Goal: Use online tool/utility: Utilize a website feature to perform a specific function

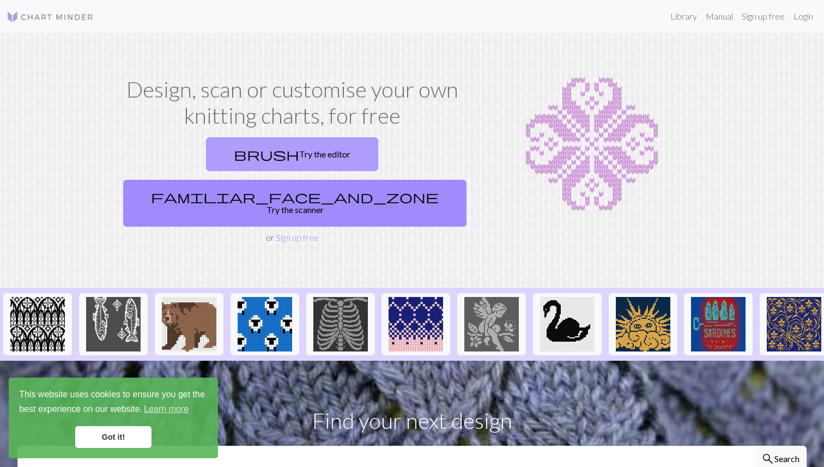
click at [214, 151] on link "brush Try the editor" at bounding box center [292, 154] width 172 height 34
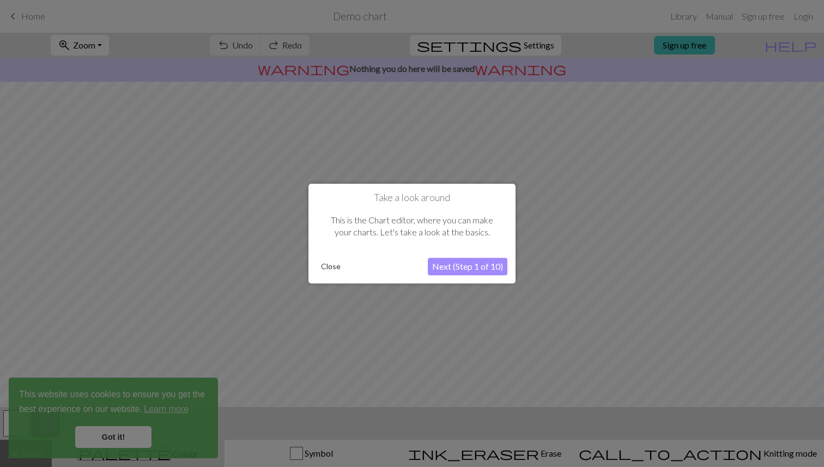
click at [478, 266] on button "Next (Step 1 of 10)" at bounding box center [468, 266] width 80 height 17
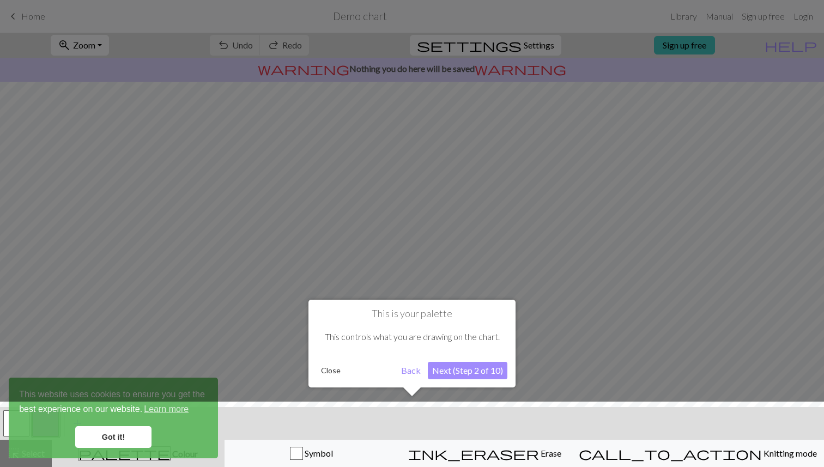
click at [469, 376] on button "Next (Step 2 of 10)" at bounding box center [468, 370] width 80 height 17
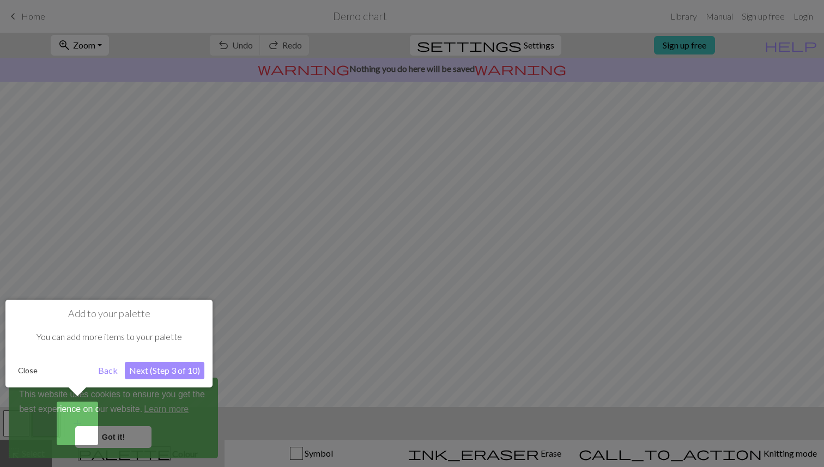
click at [167, 372] on button "Next (Step 3 of 10)" at bounding box center [165, 370] width 80 height 17
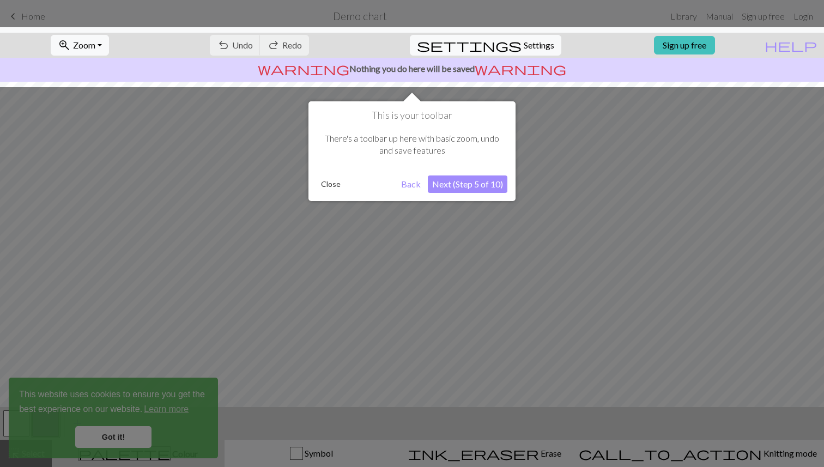
click at [461, 186] on button "Next (Step 5 of 10)" at bounding box center [468, 184] width 80 height 17
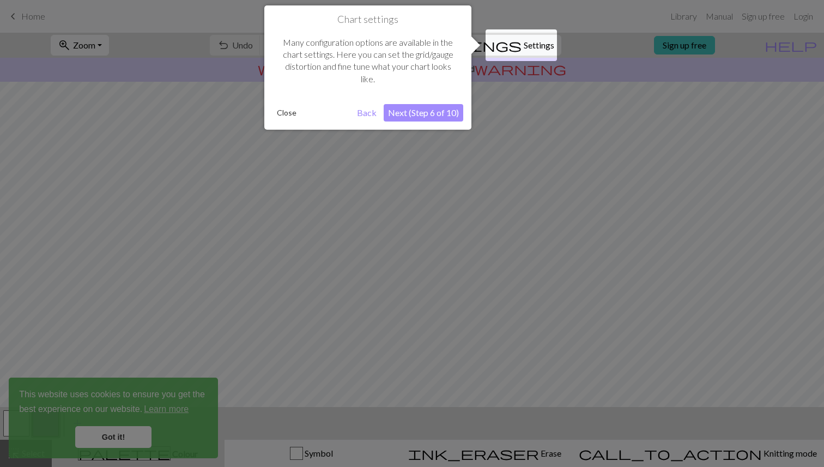
click at [291, 119] on button "Close" at bounding box center [287, 113] width 28 height 16
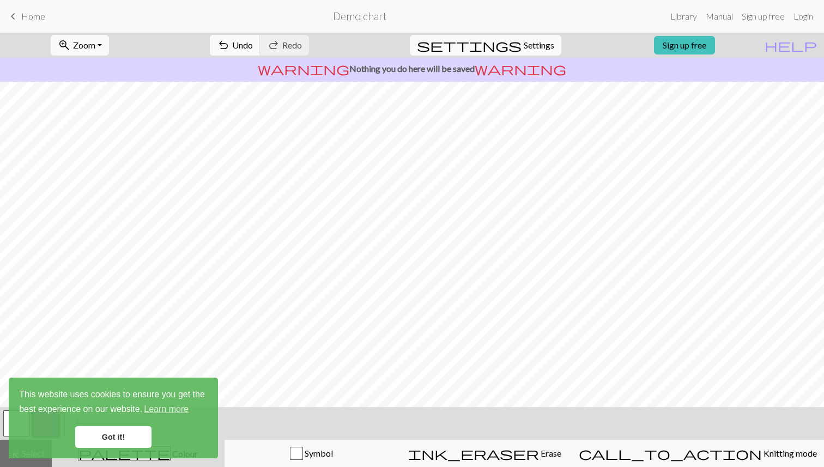
click at [107, 443] on link "Got it!" at bounding box center [113, 437] width 76 height 22
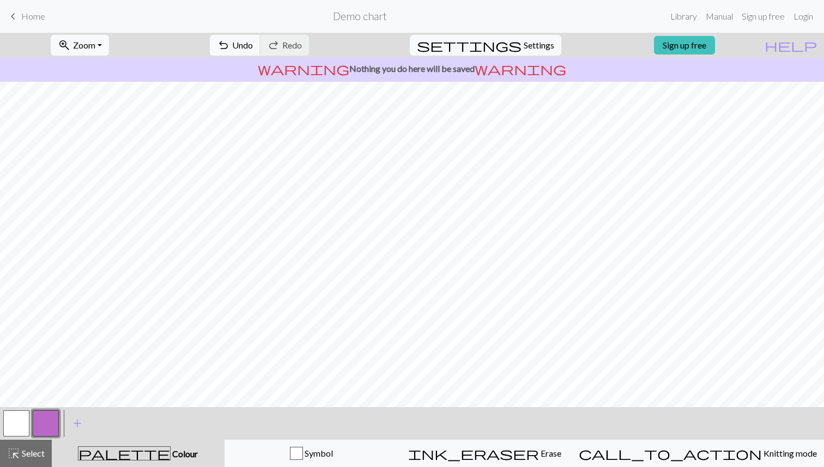
click at [20, 429] on button "button" at bounding box center [16, 424] width 26 height 26
click at [703, 54] on link "Sign up free" at bounding box center [684, 45] width 61 height 19
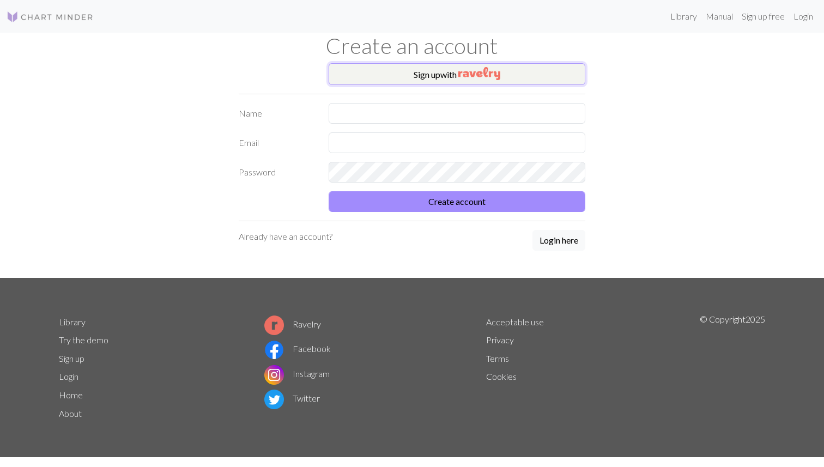
click at [436, 71] on button "Sign up with" at bounding box center [457, 74] width 257 height 22
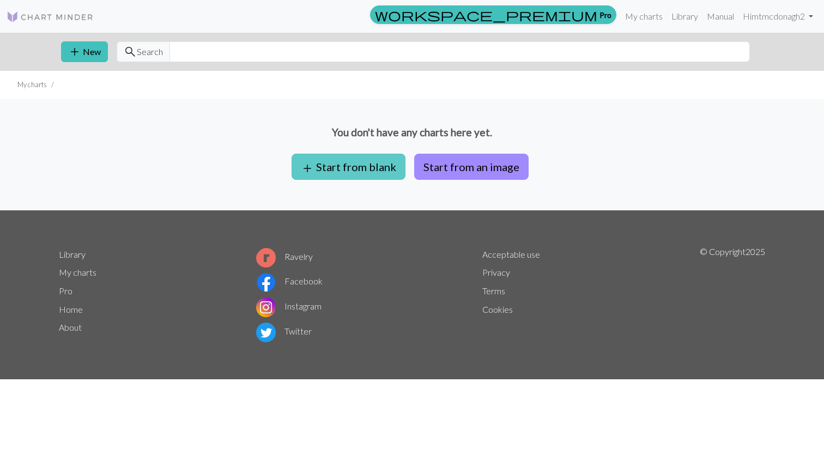
click at [357, 170] on button "add Start from blank" at bounding box center [349, 167] width 114 height 26
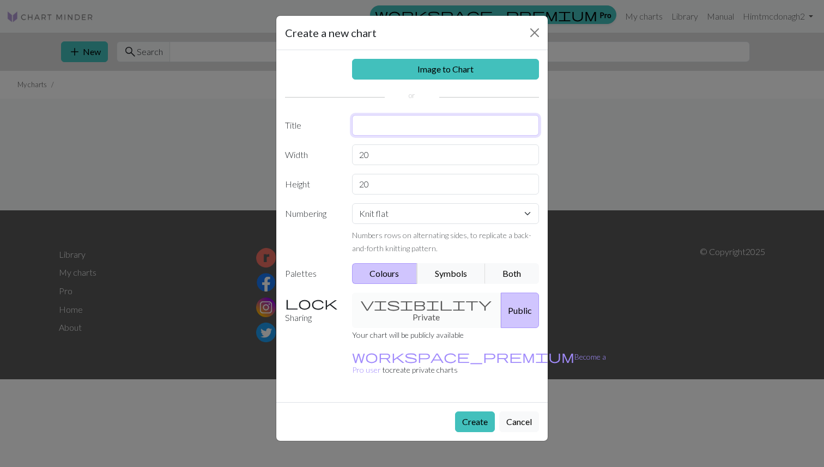
click at [392, 129] on input "text" at bounding box center [446, 125] width 188 height 21
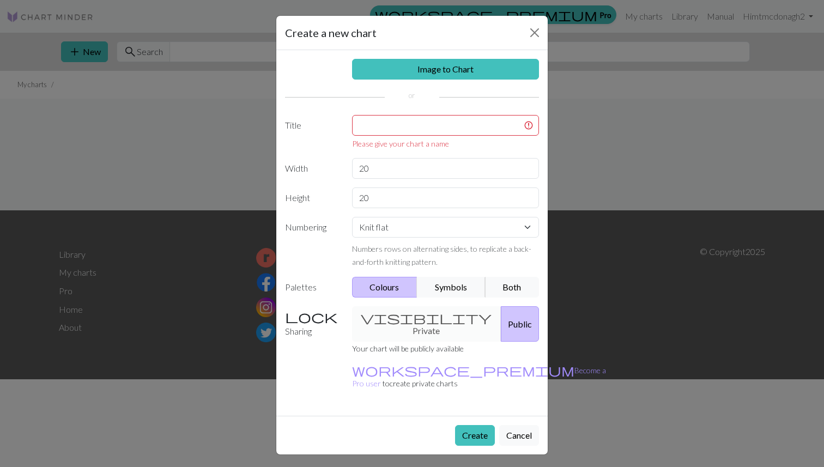
click at [458, 268] on div "Image to Chart Title Please give your chart a name Width 20 Height 20 Numbering…" at bounding box center [412, 233] width 272 height 366
click at [459, 287] on button "Symbols" at bounding box center [451, 287] width 69 height 21
click at [504, 290] on button "Both" at bounding box center [512, 287] width 55 height 21
click at [428, 314] on div "visibility Private Public" at bounding box center [446, 323] width 201 height 35
click at [406, 317] on div "visibility Private Public" at bounding box center [446, 323] width 201 height 35
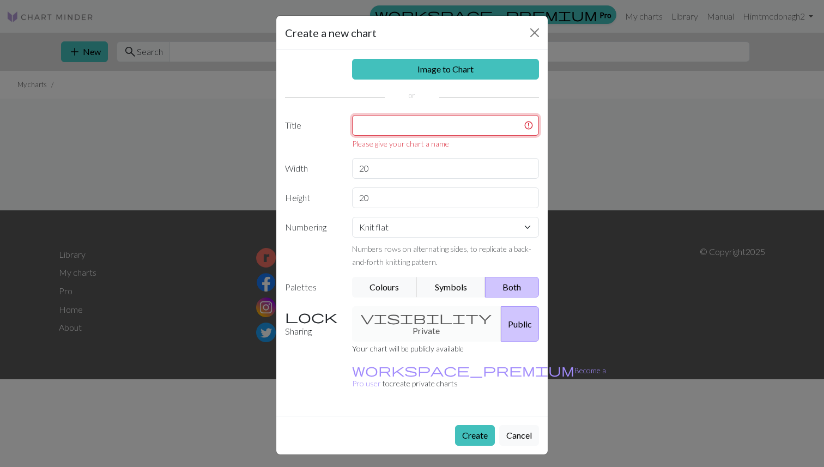
click at [407, 132] on input "text" at bounding box center [446, 125] width 188 height 21
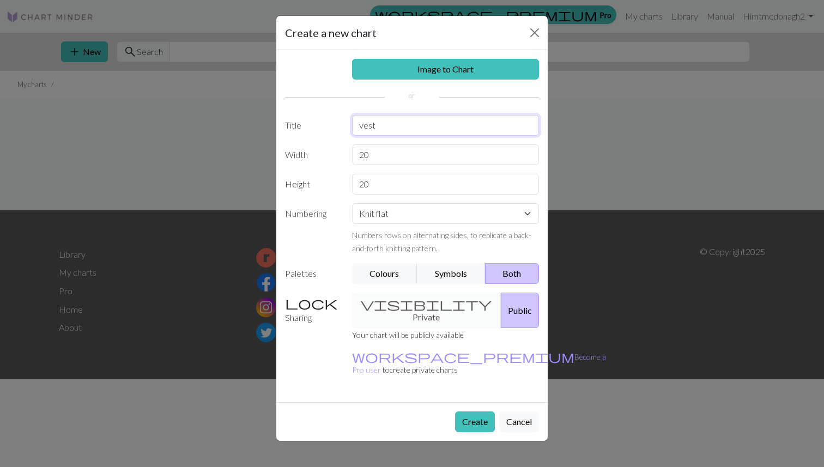
type input "vest"
click at [387, 164] on input "20" at bounding box center [446, 154] width 188 height 21
click at [405, 219] on select "Knit flat Knit in the round Lace knitting Cross stitch" at bounding box center [446, 213] width 188 height 21
select select "round"
click at [352, 203] on select "Knit flat Knit in the round Lace knitting Cross stitch" at bounding box center [446, 213] width 188 height 21
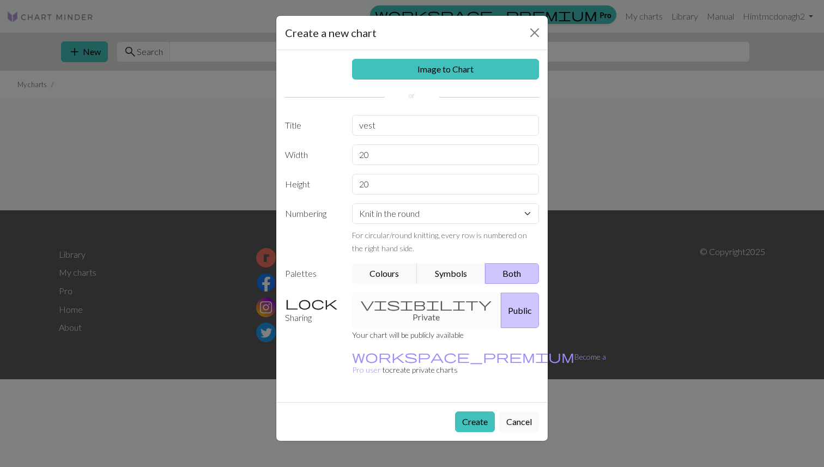
click at [426, 241] on div "For circular/round knitting, every row is numbered on the right hand side." at bounding box center [446, 241] width 188 height 26
click at [389, 118] on input "vest" at bounding box center [446, 125] width 188 height 21
